Goal: Transaction & Acquisition: Purchase product/service

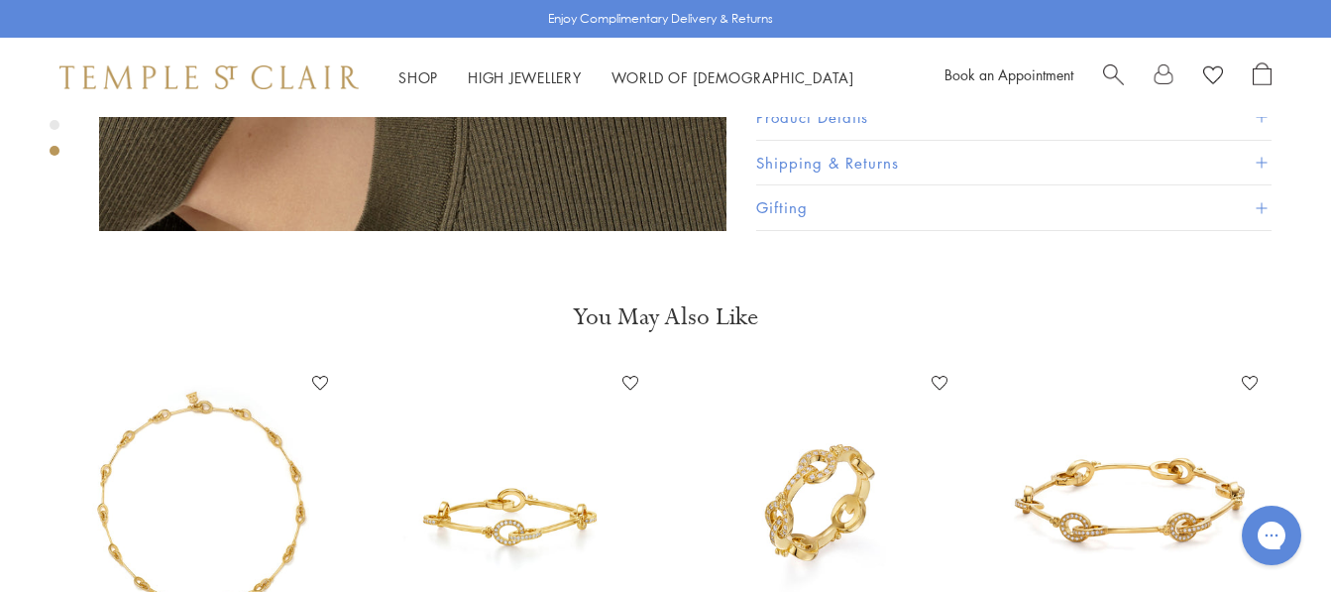
scroll to position [1189, 0]
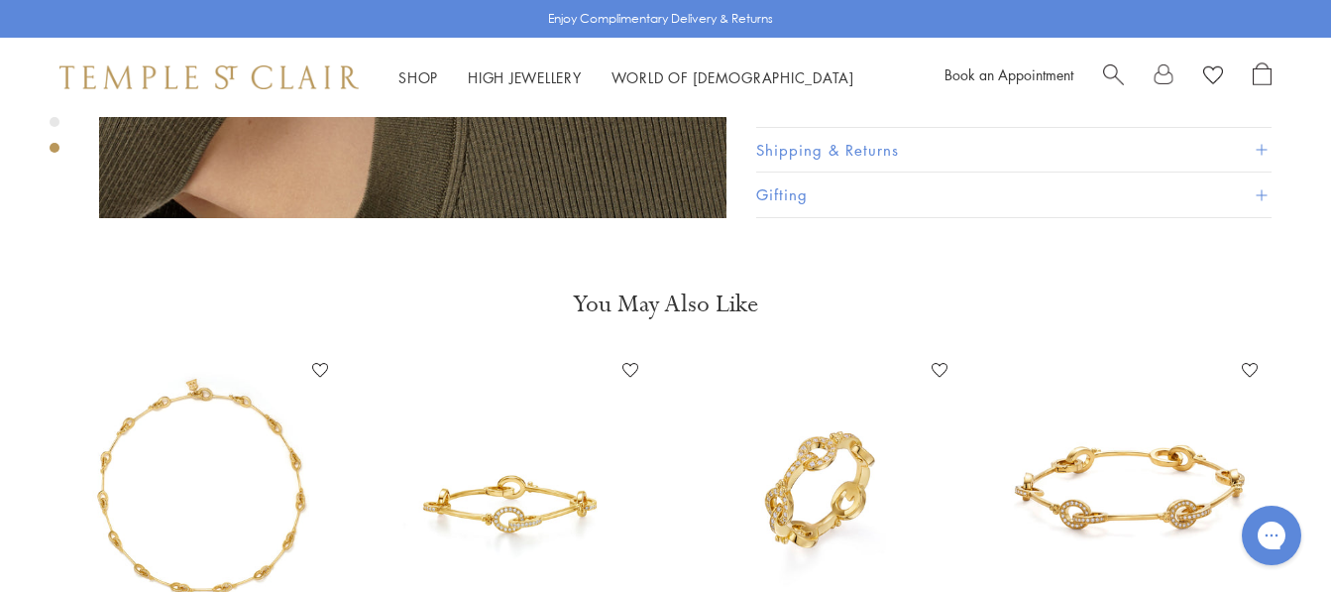
click at [152, 384] on img at bounding box center [200, 490] width 271 height 271
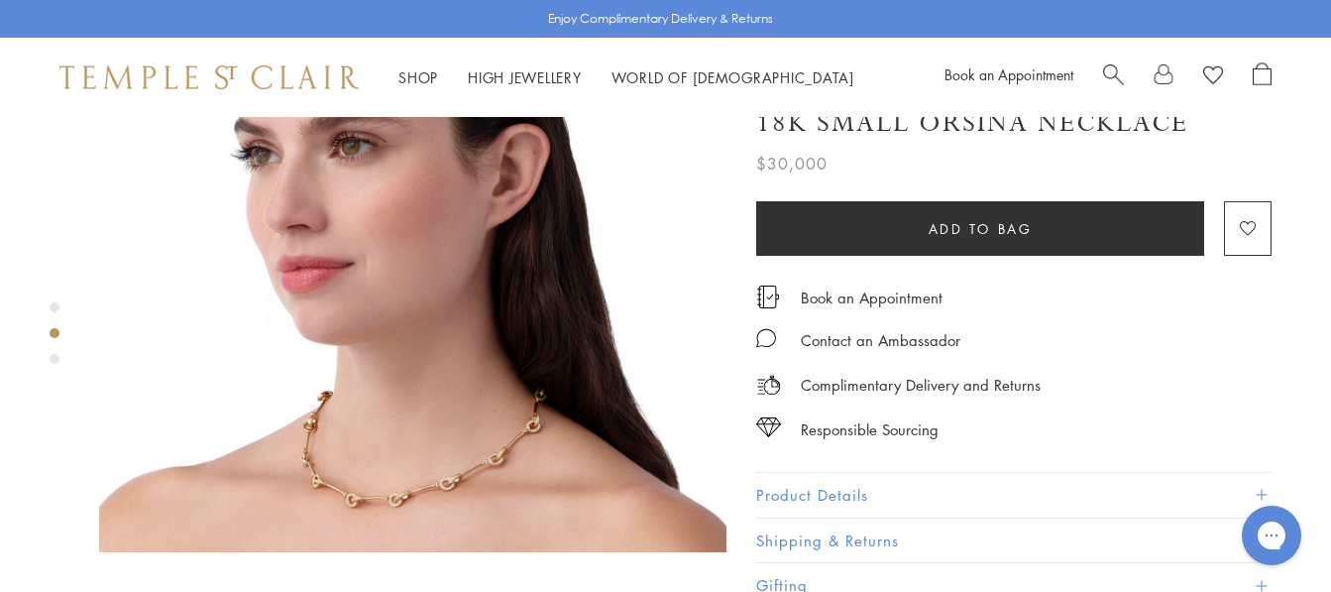
scroll to position [892, 0]
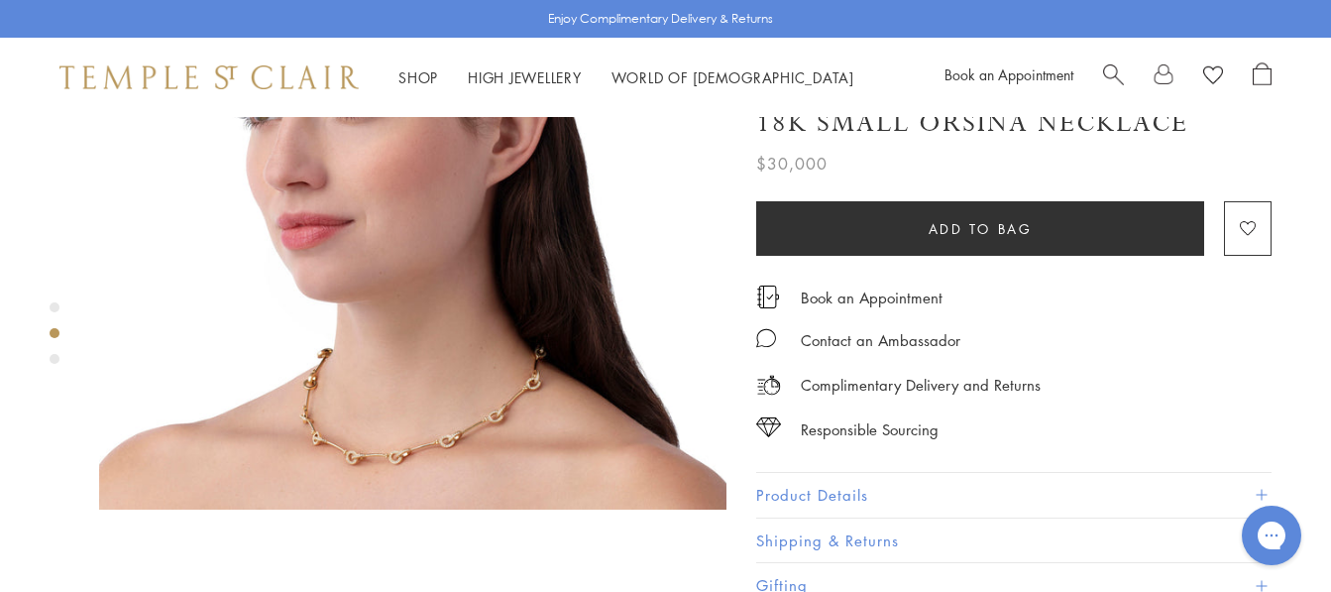
click at [404, 378] on img at bounding box center [412, 195] width 627 height 627
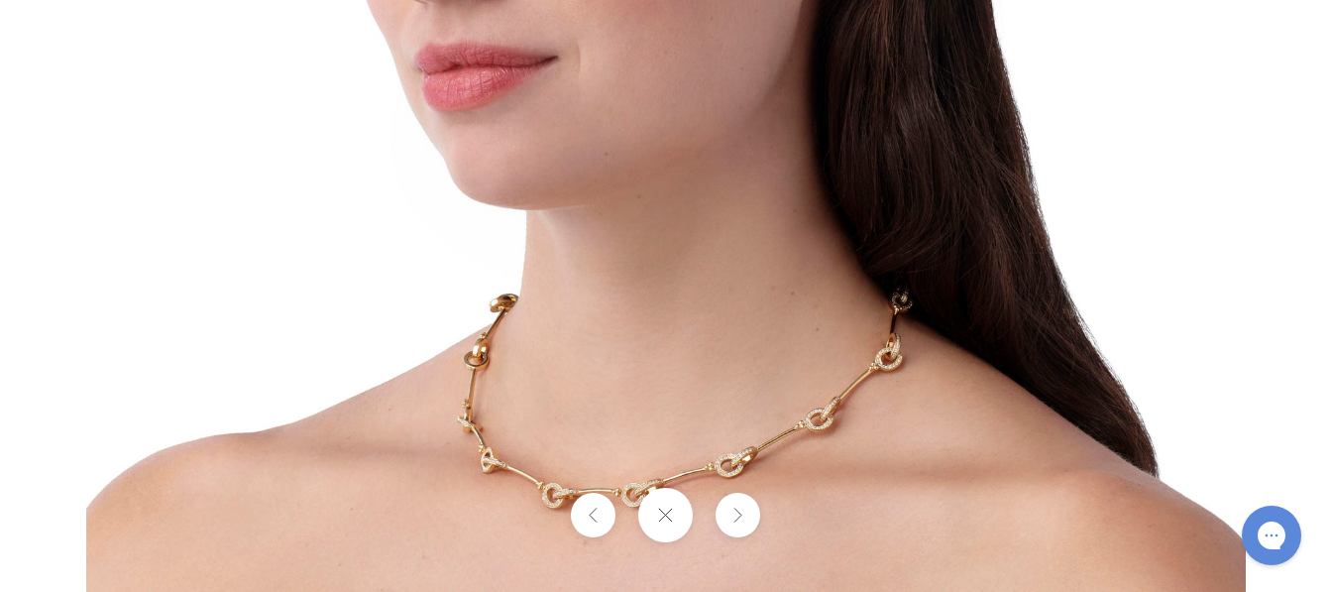
click at [639, 450] on img at bounding box center [665, 11] width 1159 height 1159
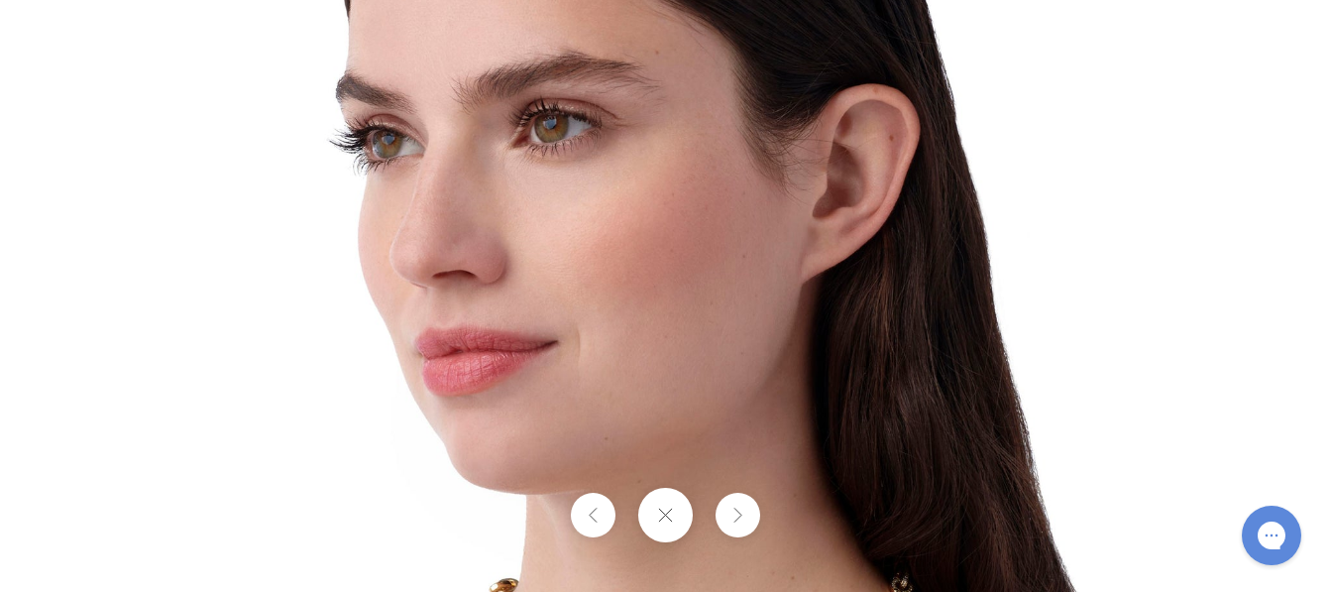
click at [123, 390] on img at bounding box center [665, 296] width 1159 height 1159
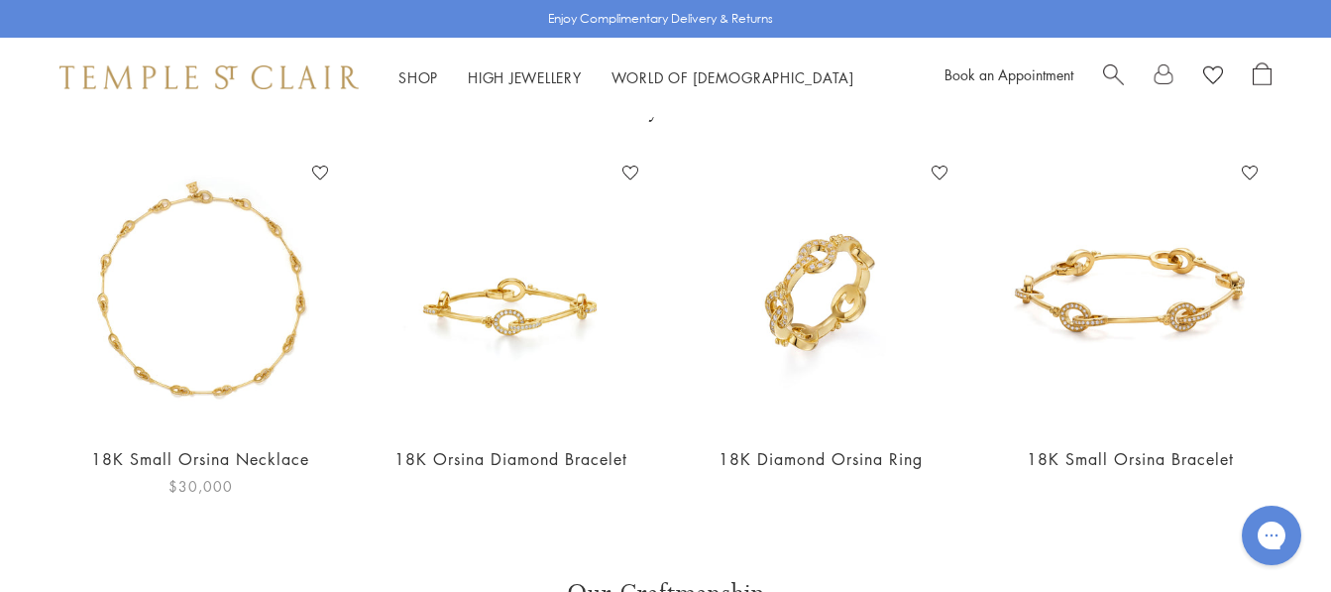
scroll to position [1387, 0]
click at [1156, 447] on link "18K Small Orsina Bracelet" at bounding box center [1130, 458] width 207 height 22
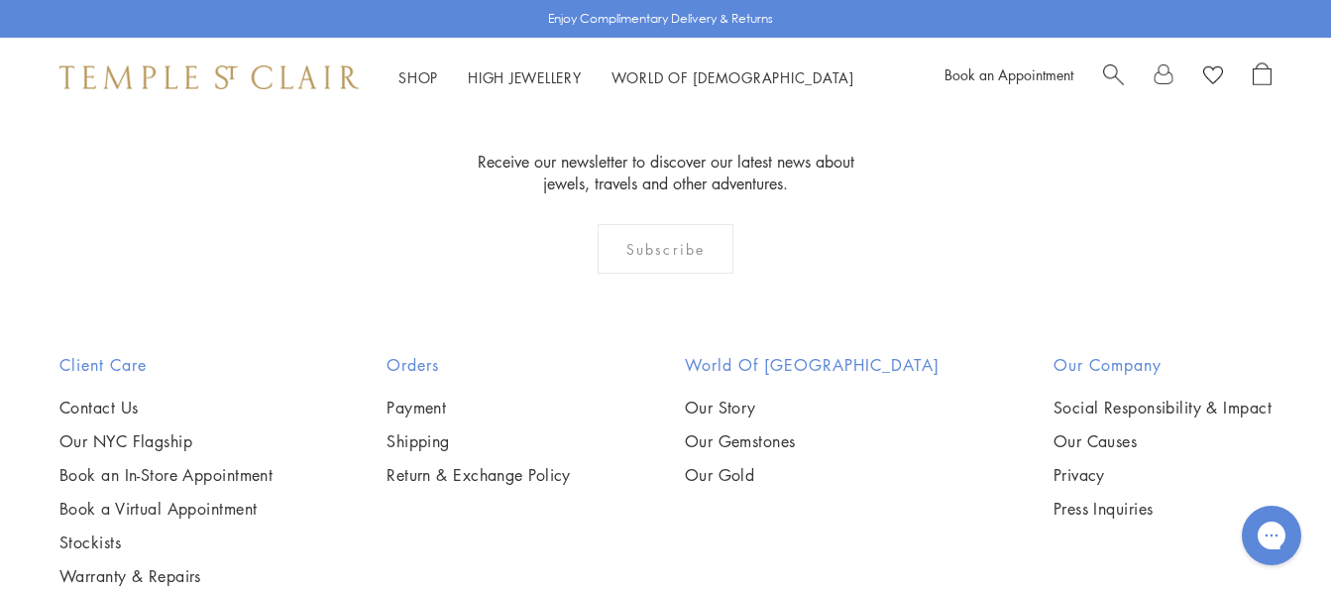
scroll to position [2758, 0]
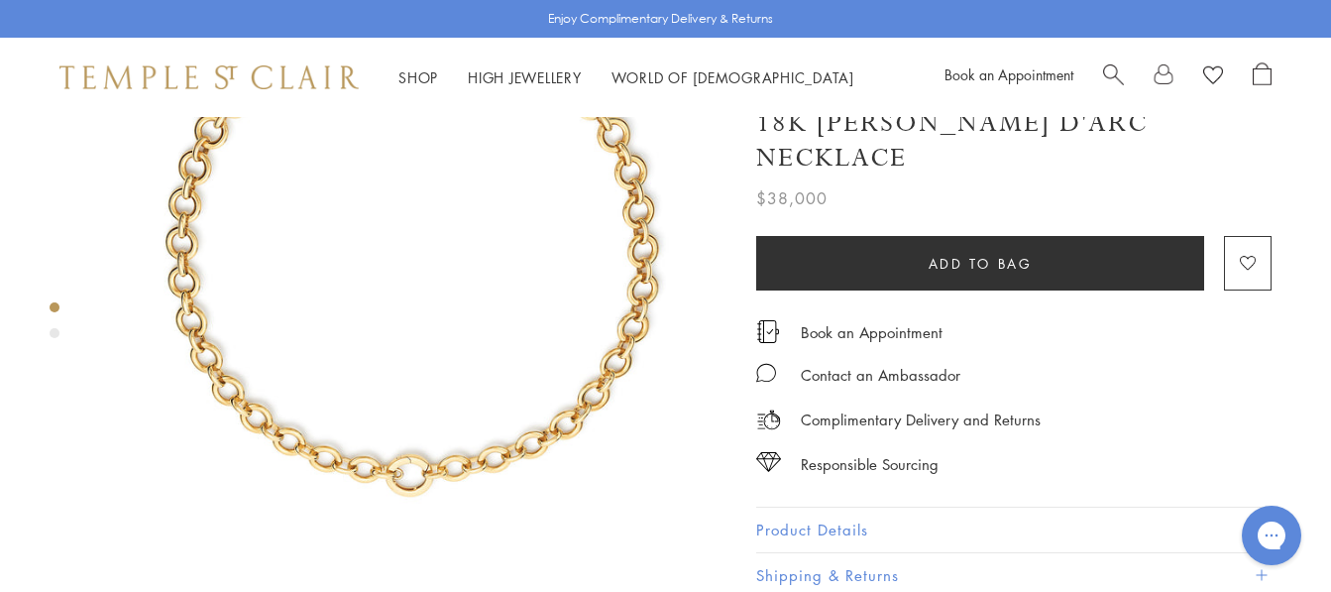
scroll to position [198, 0]
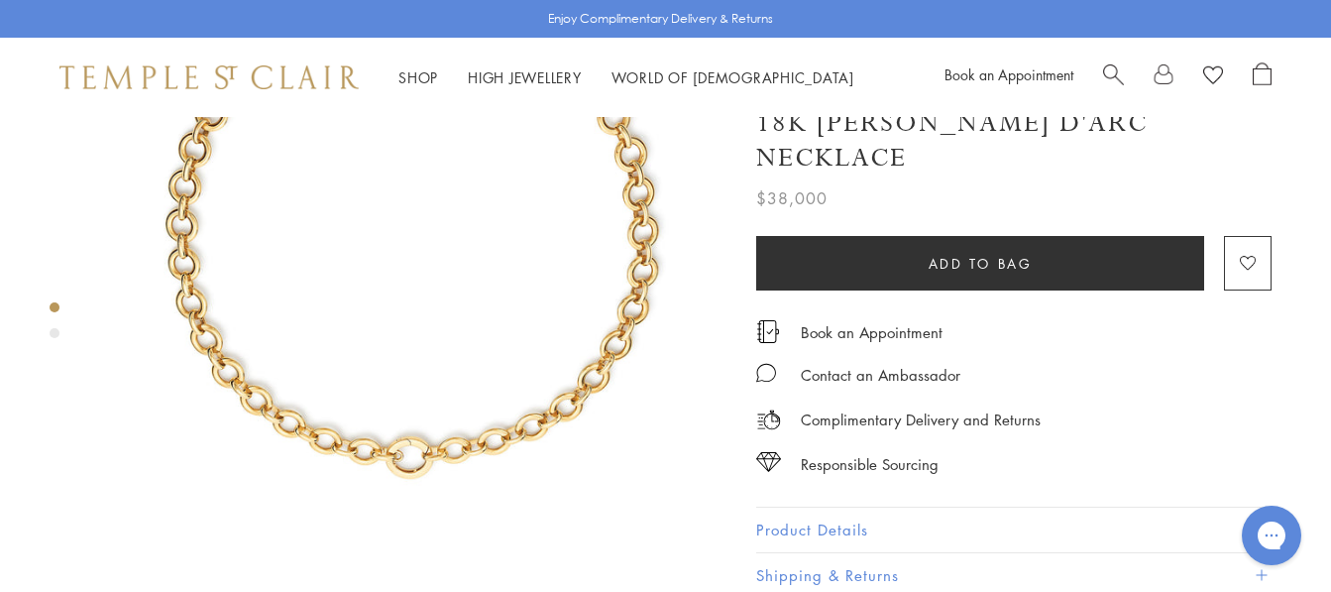
click at [448, 422] on img at bounding box center [412, 232] width 627 height 627
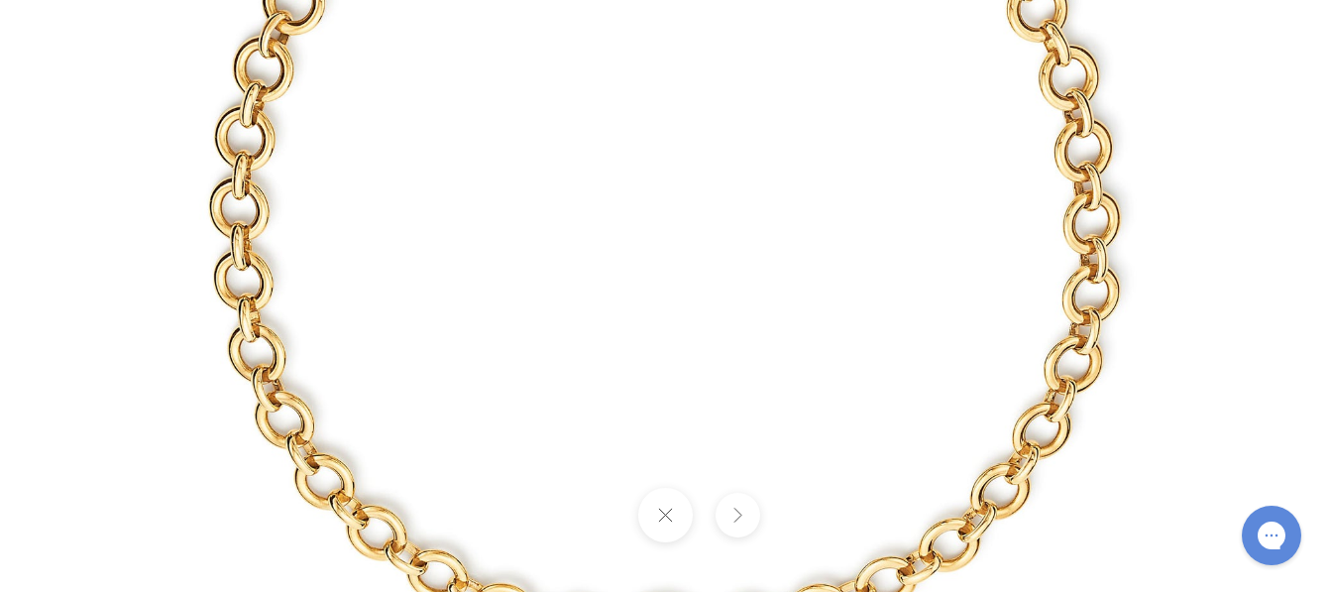
drag, startPoint x: 547, startPoint y: 350, endPoint x: 553, endPoint y: 223, distance: 127.0
click at [544, 273] on img at bounding box center [665, 221] width 1159 height 1159
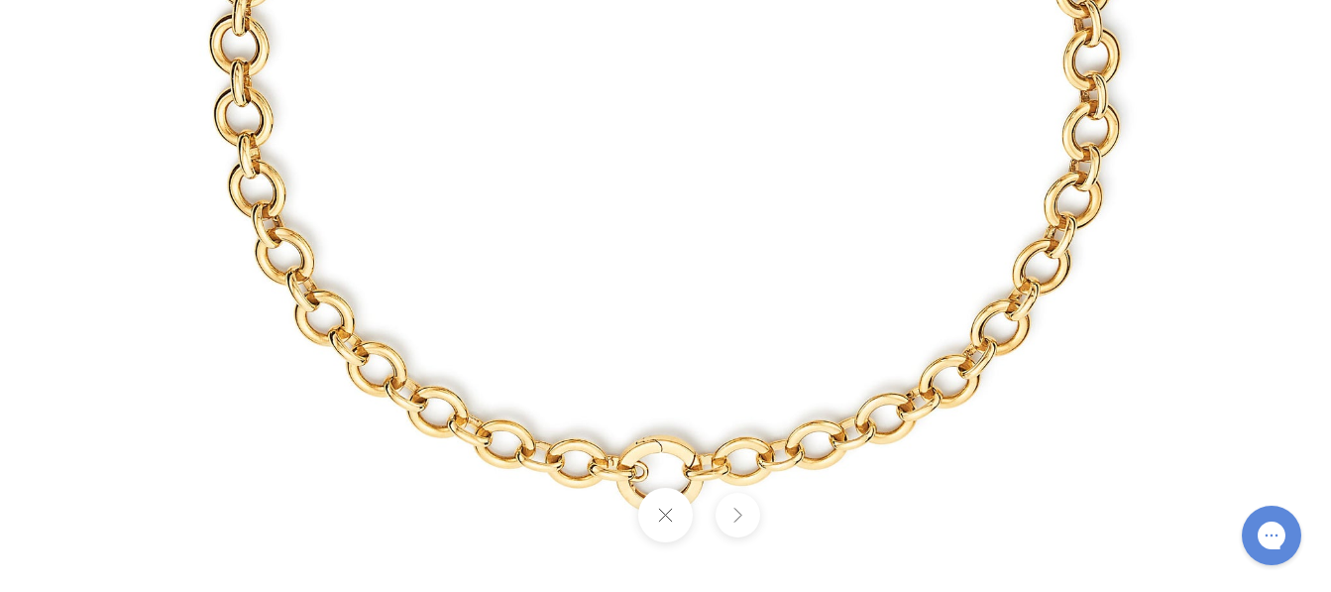
click at [662, 524] on button at bounding box center [665, 515] width 55 height 55
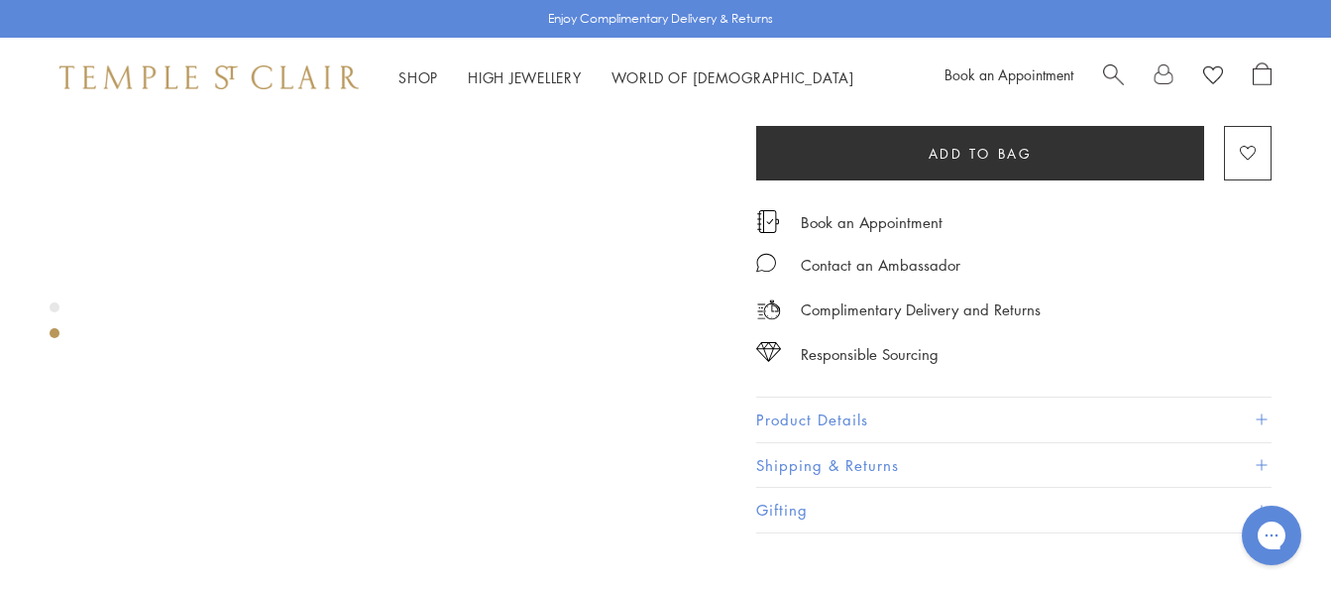
scroll to position [892, 0]
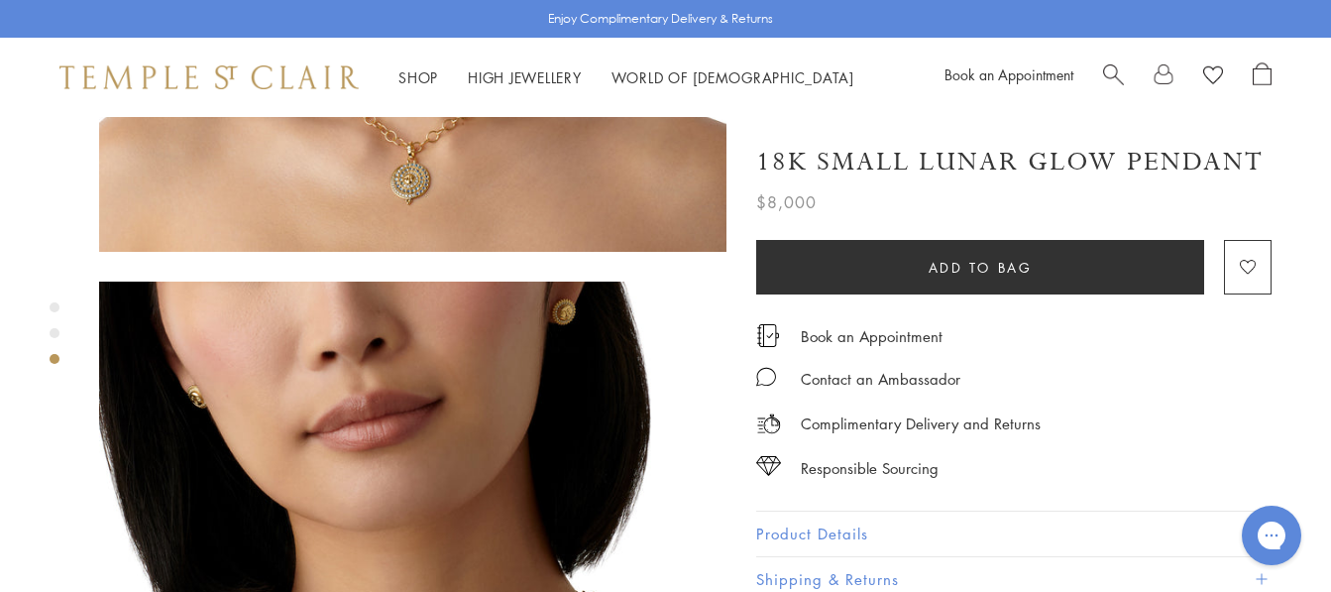
scroll to position [1090, 0]
